Goal: Find specific page/section

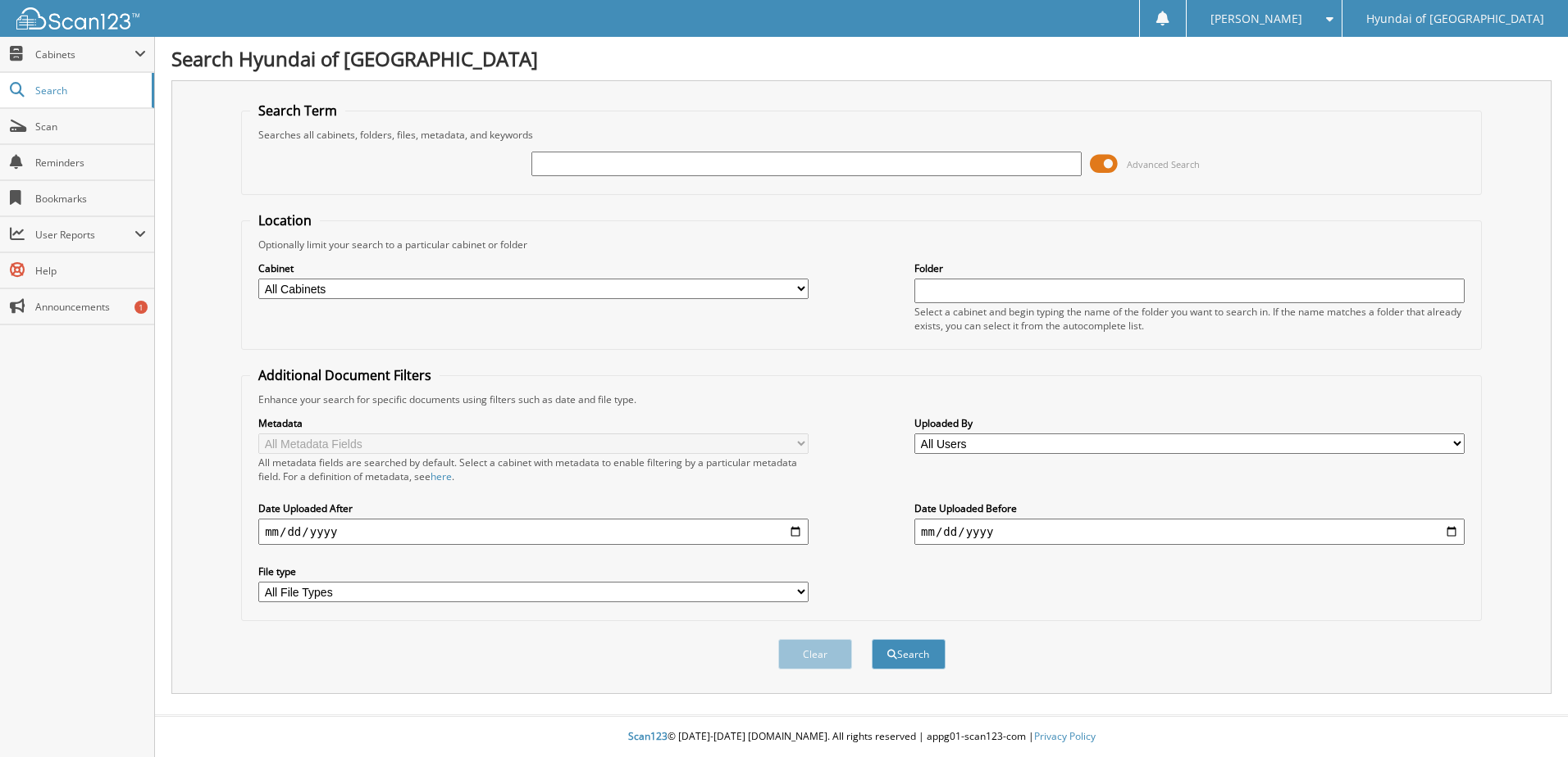
click at [1113, 162] on span at bounding box center [1103, 164] width 28 height 25
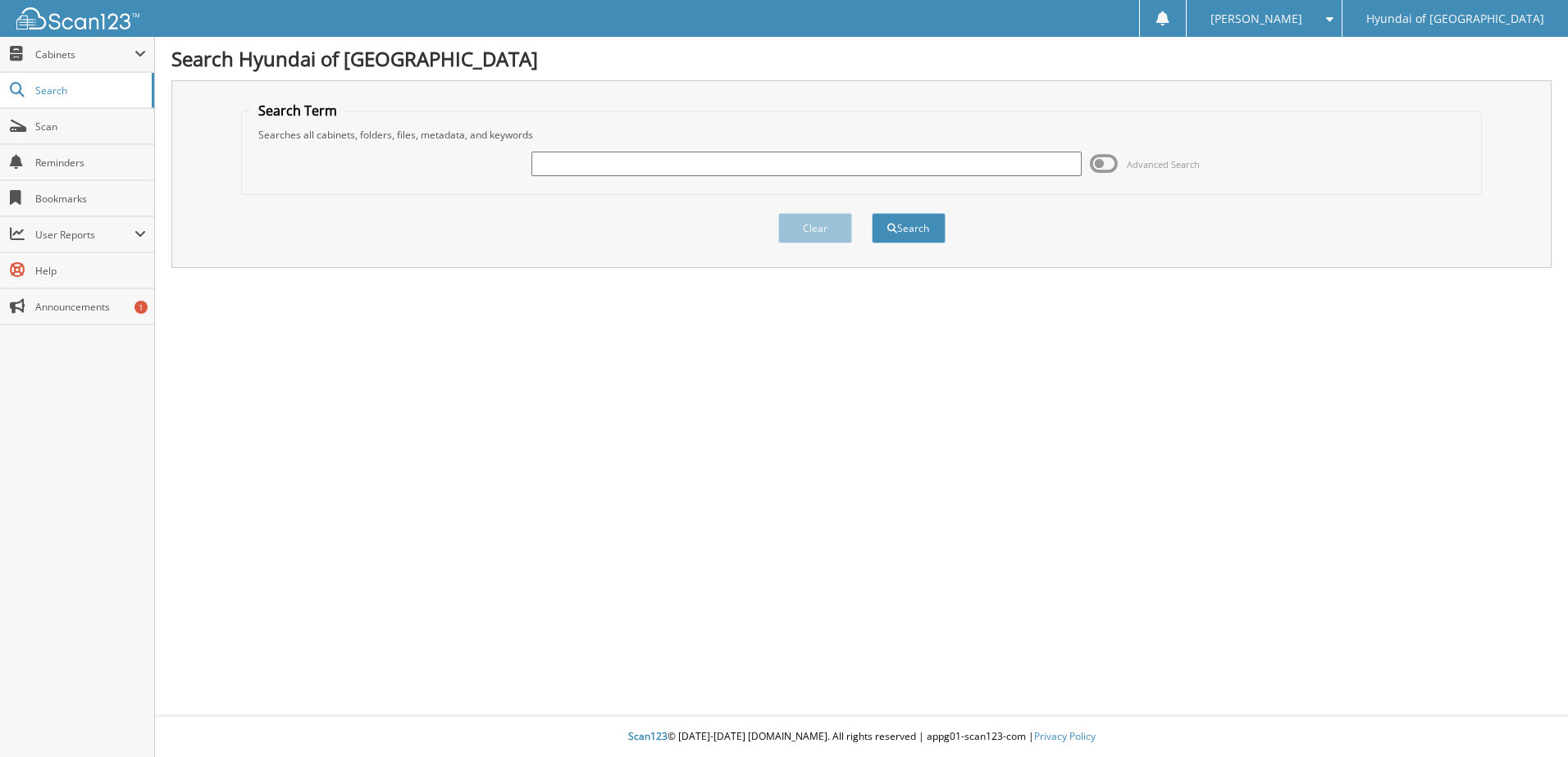
click at [932, 167] on input "text" at bounding box center [806, 164] width 550 height 25
type input "255893"
click at [900, 230] on button "Search" at bounding box center [908, 228] width 74 height 30
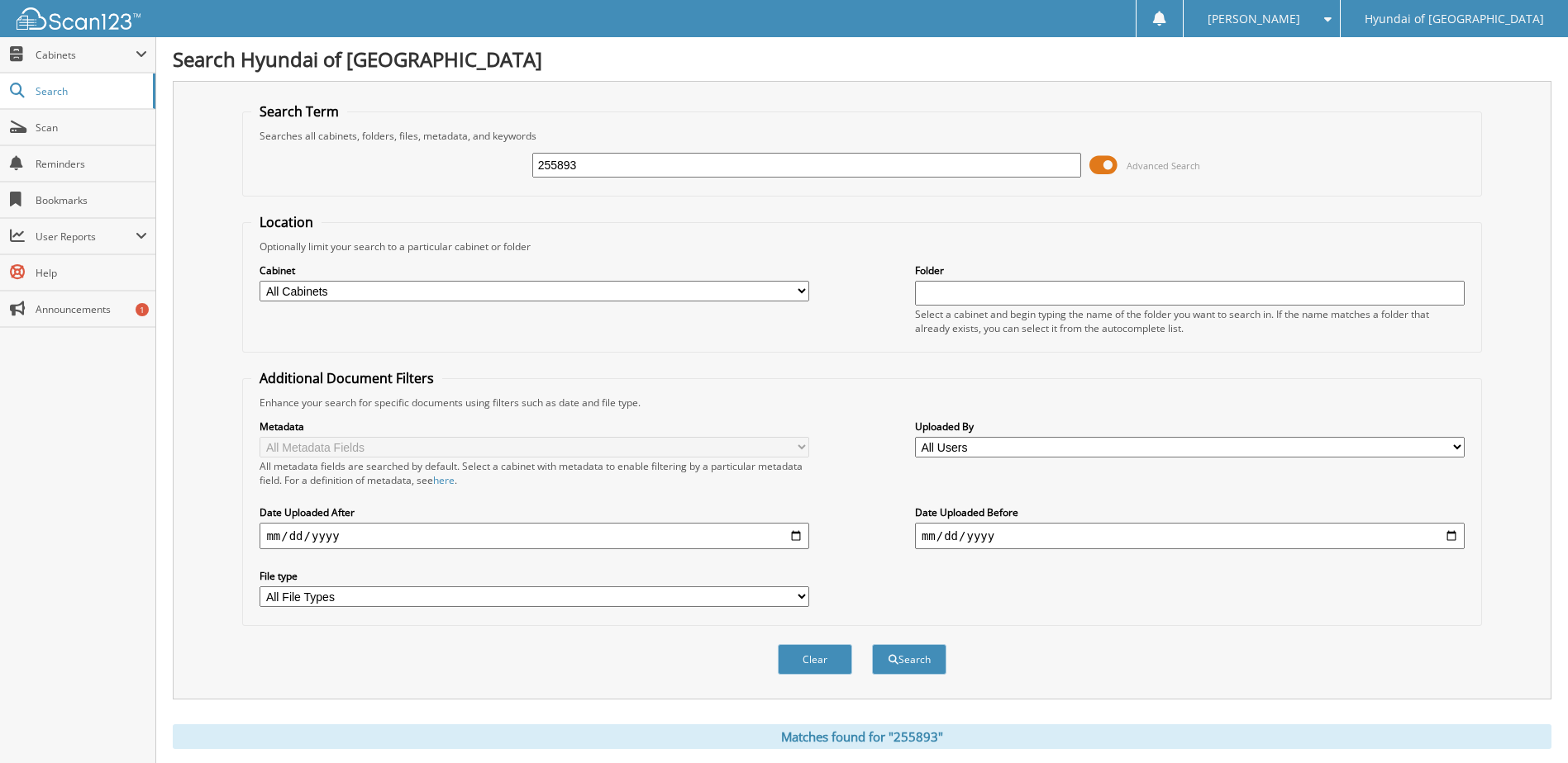
click at [1099, 167] on span at bounding box center [1103, 165] width 28 height 25
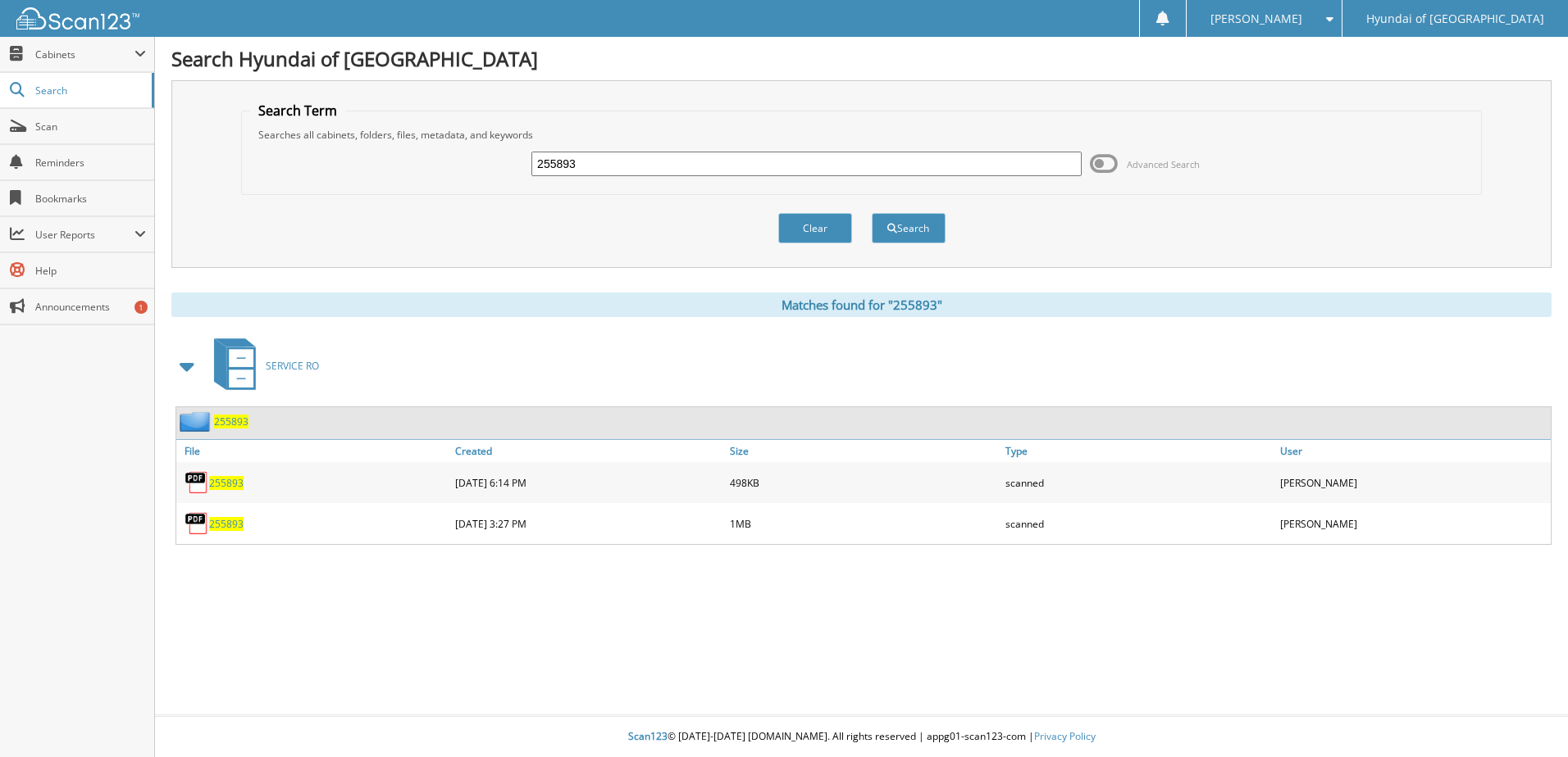
click at [234, 482] on span "255893" at bounding box center [226, 483] width 35 height 14
click at [219, 525] on span "255893" at bounding box center [226, 524] width 35 height 14
